Goal: Find specific page/section: Find specific page/section

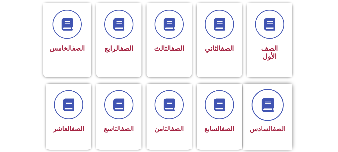
scroll to position [126, 0]
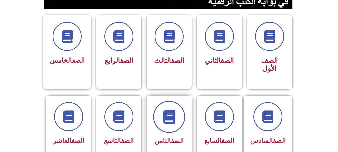
click at [163, 116] on icon at bounding box center [169, 117] width 14 height 14
click at [176, 115] on span at bounding box center [169, 117] width 32 height 32
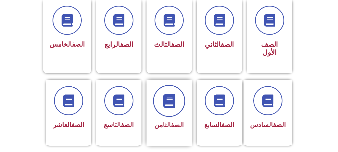
scroll to position [151, 0]
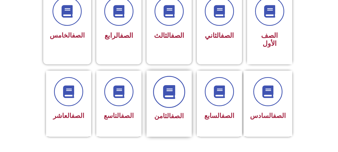
click at [165, 86] on icon at bounding box center [169, 92] width 14 height 14
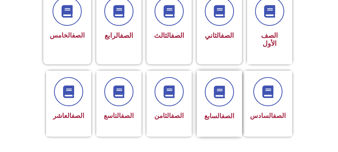
click at [205, 93] on div at bounding box center [219, 92] width 32 height 29
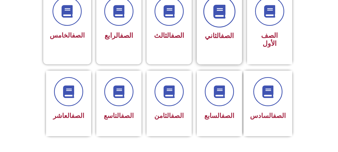
click at [225, 23] on span at bounding box center [219, 11] width 32 height 32
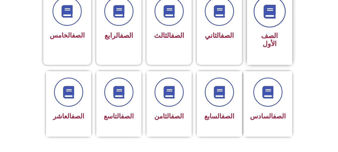
click at [268, 23] on span at bounding box center [269, 11] width 32 height 32
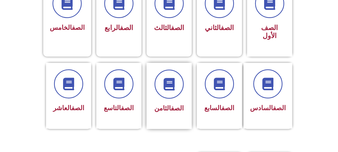
scroll to position [151, 0]
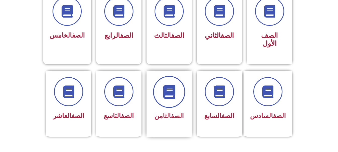
click at [170, 94] on span at bounding box center [169, 92] width 32 height 32
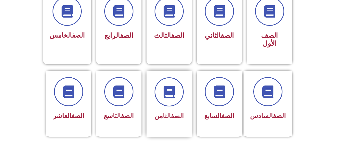
click at [180, 96] on div at bounding box center [169, 92] width 32 height 29
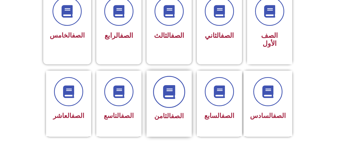
click at [166, 97] on span at bounding box center [169, 92] width 32 height 32
click at [174, 88] on icon at bounding box center [169, 92] width 14 height 14
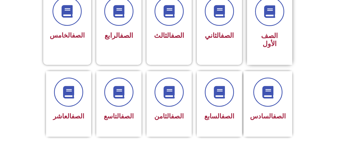
click at [253, 38] on div "الصف الأول" at bounding box center [269, 27] width 45 height 75
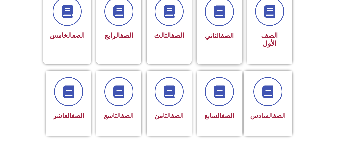
click at [208, 36] on span "الصف الثاني" at bounding box center [219, 36] width 29 height 8
click at [176, 34] on link "الصف" at bounding box center [177, 36] width 13 height 8
click at [106, 29] on div "الصف الرابع" at bounding box center [119, 19] width 32 height 45
click at [83, 26] on div at bounding box center [66, 11] width 35 height 29
click at [159, 112] on span "الصف الثامن" at bounding box center [168, 116] width 29 height 8
